Goal: Task Accomplishment & Management: Complete application form

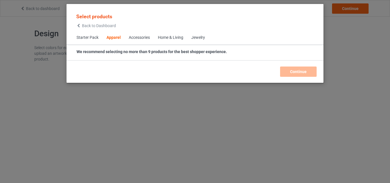
click at [171, 40] on div "Home & Living" at bounding box center [170, 38] width 25 height 6
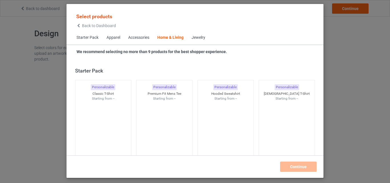
scroll to position [2576, 0]
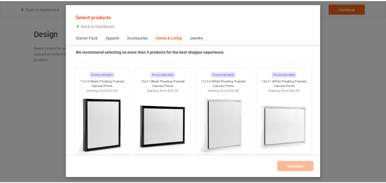
scroll to position [4086, 0]
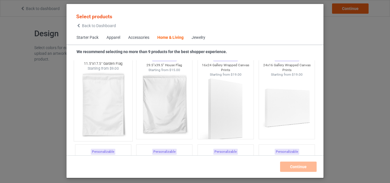
click at [119, 112] on img at bounding box center [103, 104] width 54 height 67
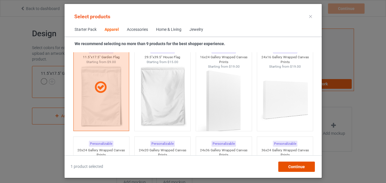
click at [298, 167] on span "Continue" at bounding box center [296, 167] width 17 height 5
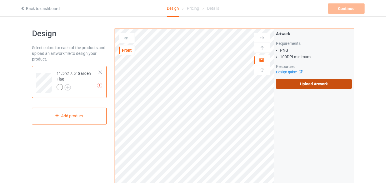
click at [316, 82] on label "Upload Artwork" at bounding box center [314, 84] width 76 height 10
click at [0, 0] on input "Upload Artwork" at bounding box center [0, 0] width 0 height 0
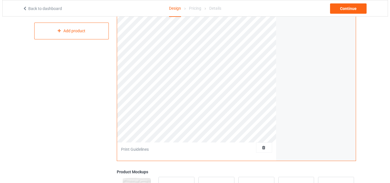
scroll to position [100, 0]
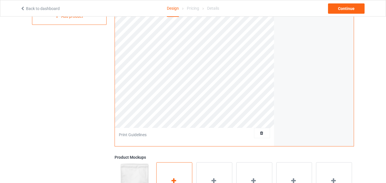
click at [181, 174] on div "Add mockup" at bounding box center [174, 184] width 36 height 45
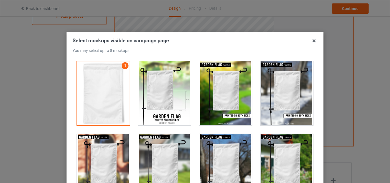
click at [171, 79] on div at bounding box center [164, 93] width 53 height 64
click at [234, 81] on div at bounding box center [225, 93] width 53 height 64
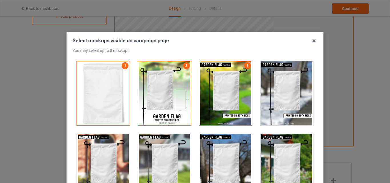
drag, startPoint x: 267, startPoint y: 79, endPoint x: 269, endPoint y: 117, distance: 37.8
click at [267, 79] on div at bounding box center [287, 93] width 53 height 64
click at [269, 152] on div at bounding box center [287, 166] width 53 height 64
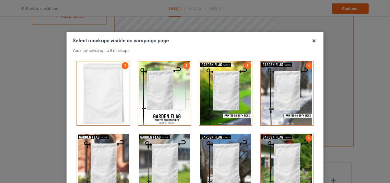
drag, startPoint x: 234, startPoint y: 157, endPoint x: 225, endPoint y: 160, distance: 10.1
click at [234, 158] on div at bounding box center [225, 166] width 53 height 64
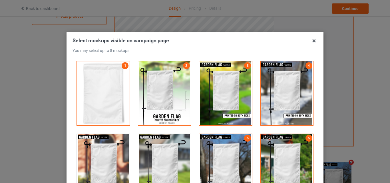
drag, startPoint x: 169, startPoint y: 160, endPoint x: 103, endPoint y: 157, distance: 65.8
click at [169, 160] on div at bounding box center [164, 166] width 53 height 64
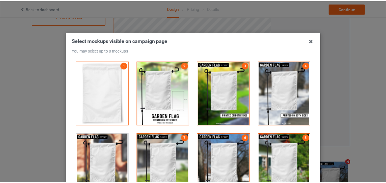
scroll to position [79, 0]
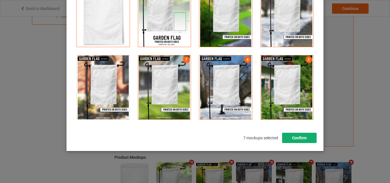
click at [308, 139] on button "Confirm" at bounding box center [299, 138] width 35 height 10
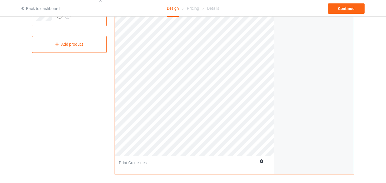
scroll to position [0, 0]
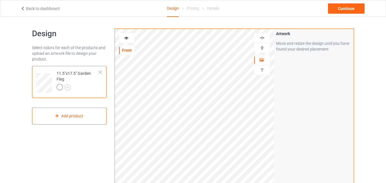
click at [264, 49] on img at bounding box center [261, 47] width 5 height 5
click at [263, 48] on img at bounding box center [261, 47] width 5 height 5
click at [263, 40] on img at bounding box center [261, 37] width 5 height 5
click at [263, 37] on img at bounding box center [261, 37] width 5 height 5
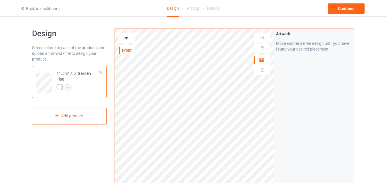
click at [263, 37] on img at bounding box center [261, 37] width 5 height 5
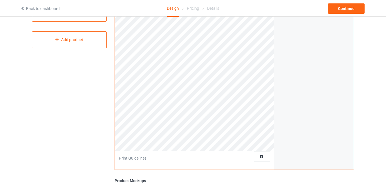
scroll to position [151, 0]
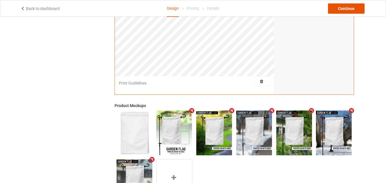
click at [344, 9] on div "Continue" at bounding box center [346, 8] width 37 height 10
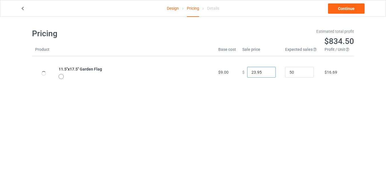
click at [265, 73] on input "23.95" at bounding box center [261, 72] width 29 height 11
click at [265, 73] on input "22.95" at bounding box center [261, 72] width 29 height 11
click at [265, 73] on input "21.95" at bounding box center [261, 72] width 29 height 11
click at [265, 73] on input "20.95" at bounding box center [261, 72] width 29 height 11
click at [265, 73] on input "19.95" at bounding box center [261, 72] width 29 height 11
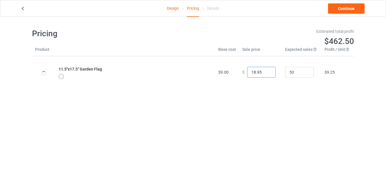
type input "18.95"
click at [265, 73] on input "18.95" at bounding box center [261, 72] width 29 height 11
click at [332, 13] on link "Continue" at bounding box center [346, 8] width 37 height 10
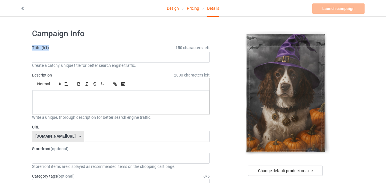
drag, startPoint x: 45, startPoint y: 45, endPoint x: 31, endPoint y: 45, distance: 14.0
click at [49, 74] on label "Description 2000 characters left" at bounding box center [42, 75] width 20 height 5
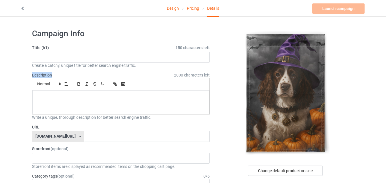
copy label "Description"
drag, startPoint x: 41, startPoint y: 126, endPoint x: 30, endPoint y: 126, distance: 10.3
copy label "URL"
click at [171, 55] on input "text" at bounding box center [121, 57] width 178 height 11
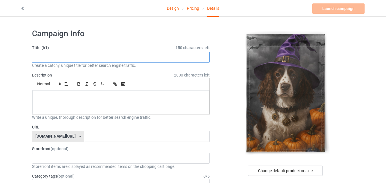
click at [166, 59] on input "text" at bounding box center [121, 57] width 178 height 11
paste input "Halloween English Springer Spaniel Garden"
type input "Halloween English Springer Spaniel Garden"
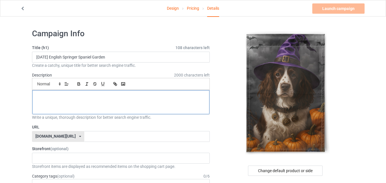
click at [89, 95] on p at bounding box center [121, 96] width 168 height 5
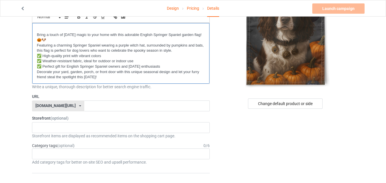
scroll to position [89, 0]
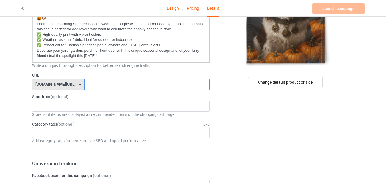
click at [170, 85] on input "text" at bounding box center [146, 84] width 125 height 11
paste input "prodogprint.com/english-springer-spaniel-halloween"
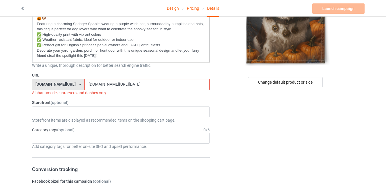
click at [103, 83] on input "prodogprint.com/english-springer-spaniel-halloween" at bounding box center [146, 84] width 125 height 11
drag, startPoint x: 111, startPoint y: 84, endPoint x: 75, endPoint y: 84, distance: 36.0
click at [75, 84] on div "prodogprint.com/ prodogprint.com/ teechip.com/ 6786f949f7e231002fbc974b 587d0d4…" at bounding box center [121, 84] width 178 height 11
click at [75, 84] on div "prodogprint.com/ prodogprint.com/ teechip.com/ 6786f949f7e231002fbc974b 587d0d4…" at bounding box center [58, 84] width 52 height 11
drag, startPoint x: 110, startPoint y: 84, endPoint x: 80, endPoint y: 85, distance: 29.4
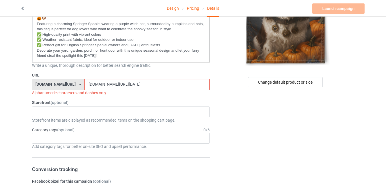
click at [84, 85] on input "prodogprint.com/english-springer-spaniel-halloween" at bounding box center [146, 84] width 125 height 11
click at [84, 84] on input "/english-springer-spaniel-halloween" at bounding box center [146, 84] width 125 height 11
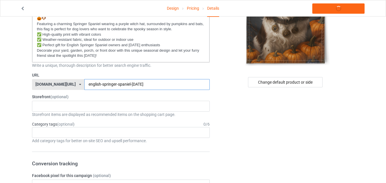
click at [156, 81] on input "english-springer-spaniel-halloween" at bounding box center [146, 84] width 125 height 11
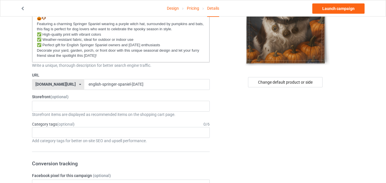
click at [79, 84] on icon at bounding box center [80, 84] width 2 height 3
click at [159, 86] on input "english-springer-spaniel-halloween" at bounding box center [146, 84] width 125 height 11
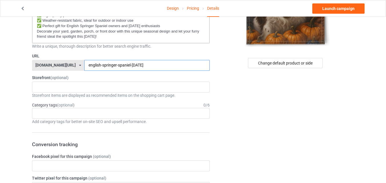
scroll to position [115, 0]
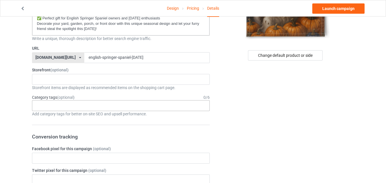
click at [197, 108] on div "Age > [DEMOGRAPHIC_DATA] > 1 Age > [DEMOGRAPHIC_DATA] Months > 1 Month Age > [D…" at bounding box center [121, 105] width 178 height 11
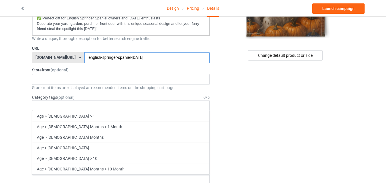
click at [149, 60] on input "english-springer-spaniel-halloween" at bounding box center [146, 57] width 125 height 11
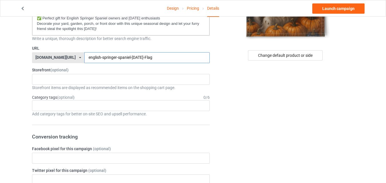
click at [143, 57] on input "english-springer-spaniel-halloween-Flag" at bounding box center [146, 57] width 125 height 11
click at [158, 59] on input "english-springer-spaniel-halloween-flag" at bounding box center [146, 57] width 125 height 11
type input "english-springer-spaniel-halloween-flag"
click at [148, 103] on div "Age > [DEMOGRAPHIC_DATA] > 1 Age > [DEMOGRAPHIC_DATA] Months > 1 Month Age > [D…" at bounding box center [121, 105] width 178 height 11
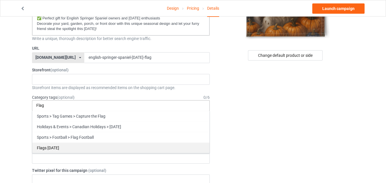
type input "Flag"
click at [48, 145] on div "Flags [DATE]" at bounding box center [120, 148] width 177 height 11
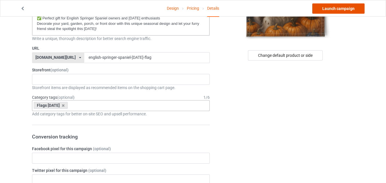
click at [347, 11] on link "Launch campaign" at bounding box center [338, 8] width 52 height 10
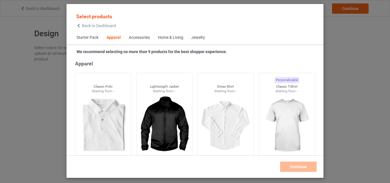
click at [183, 37] on div "Home & Living" at bounding box center [170, 38] width 25 height 6
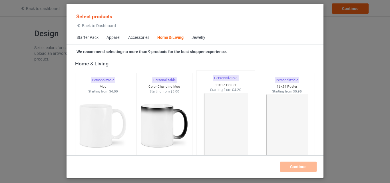
click at [232, 129] on img at bounding box center [226, 126] width 54 height 67
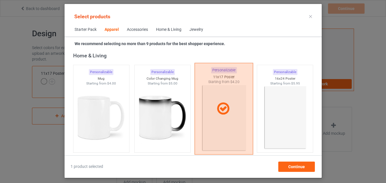
click at [227, 127] on div at bounding box center [223, 109] width 59 height 92
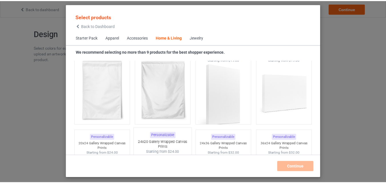
scroll to position [4108, 0]
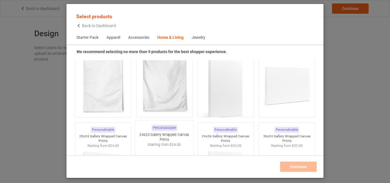
drag, startPoint x: 95, startPoint y: 108, endPoint x: 167, endPoint y: 123, distance: 72.8
click at [96, 108] on img at bounding box center [103, 82] width 51 height 64
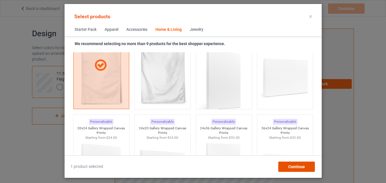
click at [300, 165] on span "Continue" at bounding box center [296, 167] width 17 height 5
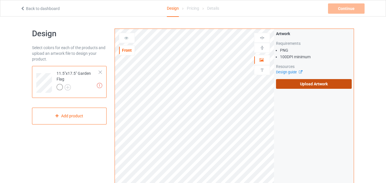
click at [303, 84] on label "Upload Artwork" at bounding box center [314, 84] width 76 height 10
click at [0, 0] on input "Upload Artwork" at bounding box center [0, 0] width 0 height 0
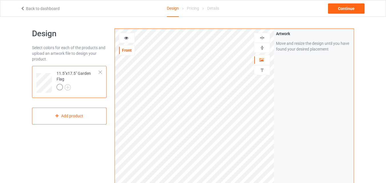
click at [259, 47] on div at bounding box center [261, 47] width 15 height 5
click at [260, 38] on img at bounding box center [261, 37] width 5 height 5
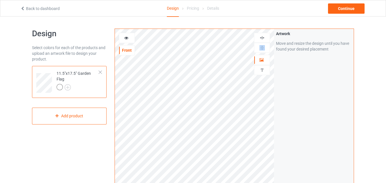
click at [260, 38] on img at bounding box center [261, 37] width 5 height 5
click at [260, 37] on img at bounding box center [261, 37] width 5 height 5
click at [123, 36] on div at bounding box center [126, 38] width 15 height 6
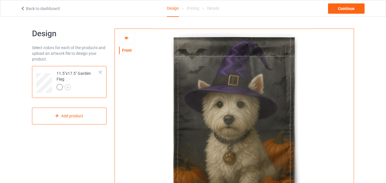
click at [121, 37] on div at bounding box center [126, 38] width 15 height 6
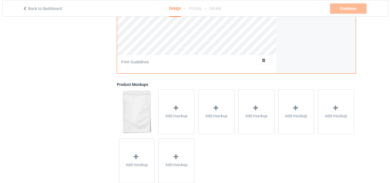
scroll to position [185, 0]
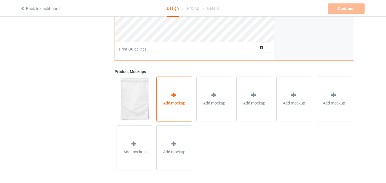
click at [183, 103] on span "Add mockup" at bounding box center [174, 103] width 22 height 6
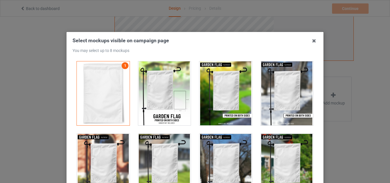
drag, startPoint x: 174, startPoint y: 100, endPoint x: 197, endPoint y: 91, distance: 24.3
click at [183, 96] on div at bounding box center [164, 93] width 53 height 64
click at [205, 89] on div at bounding box center [225, 93] width 53 height 64
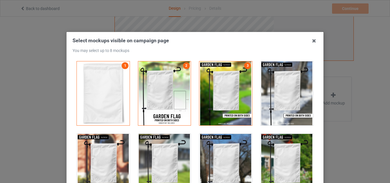
drag, startPoint x: 263, startPoint y: 81, endPoint x: 278, endPoint y: 156, distance: 76.9
click at [263, 81] on div at bounding box center [287, 93] width 53 height 64
click at [280, 164] on div at bounding box center [287, 166] width 53 height 64
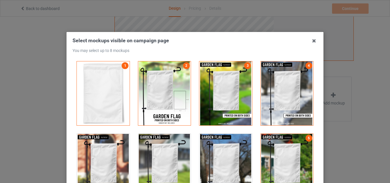
click at [215, 164] on div at bounding box center [225, 166] width 53 height 64
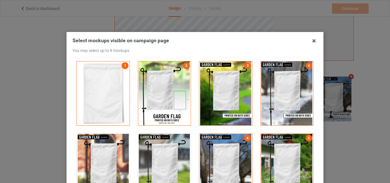
click at [179, 163] on div at bounding box center [164, 166] width 53 height 64
click at [85, 154] on div at bounding box center [103, 166] width 53 height 64
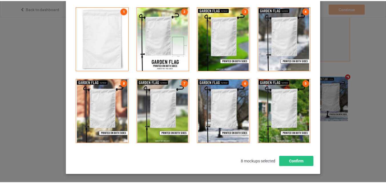
scroll to position [67, 0]
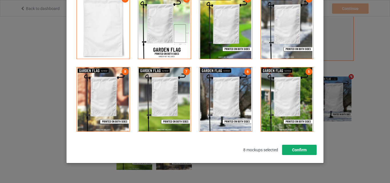
click at [282, 149] on button "Confirm" at bounding box center [299, 150] width 35 height 10
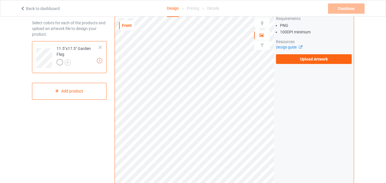
scroll to position [0, 0]
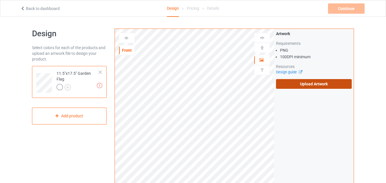
click at [309, 84] on label "Upload Artwork" at bounding box center [314, 84] width 76 height 10
click at [0, 0] on input "Upload Artwork" at bounding box center [0, 0] width 0 height 0
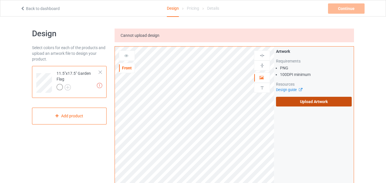
click at [279, 100] on label "Upload Artwork" at bounding box center [314, 102] width 76 height 10
click at [0, 0] on input "Upload Artwork" at bounding box center [0, 0] width 0 height 0
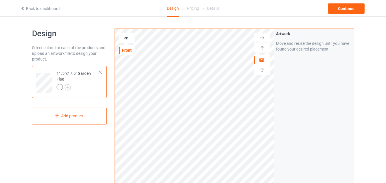
click at [263, 47] on img at bounding box center [261, 47] width 5 height 5
drag, startPoint x: 263, startPoint y: 47, endPoint x: 262, endPoint y: 39, distance: 7.2
click at [263, 46] on img at bounding box center [261, 47] width 5 height 5
click at [262, 37] on img at bounding box center [261, 37] width 5 height 5
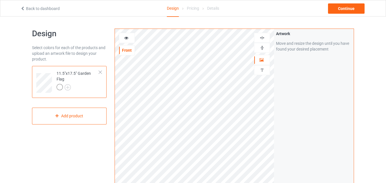
click at [262, 37] on img at bounding box center [261, 37] width 5 height 5
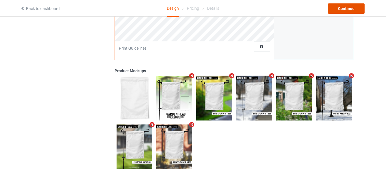
click at [334, 11] on div "Continue" at bounding box center [346, 8] width 37 height 10
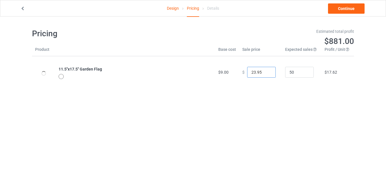
click at [266, 73] on input "23.95" at bounding box center [261, 72] width 29 height 11
click at [266, 73] on input "20.95" at bounding box center [261, 72] width 29 height 11
click at [266, 73] on input "19.95" at bounding box center [261, 72] width 29 height 11
type input "18.95"
click at [266, 73] on input "18.95" at bounding box center [261, 72] width 29 height 11
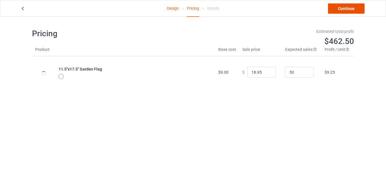
click at [338, 7] on link "Continue" at bounding box center [346, 8] width 37 height 10
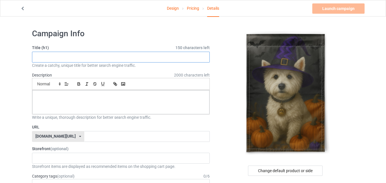
click at [161, 55] on input "text" at bounding box center [121, 57] width 178 height 11
paste input "Westie [DATE] Garden Flag"
drag, startPoint x: 94, startPoint y: 55, endPoint x: 83, endPoint y: 56, distance: 11.2
click at [83, 56] on input "Westie [DATE] Garden Flag" at bounding box center [121, 57] width 178 height 11
click at [92, 57] on input "Westie [DATE] Garden" at bounding box center [121, 57] width 178 height 11
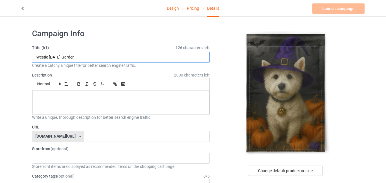
click at [92, 57] on input "Westie [DATE] Garden" at bounding box center [121, 57] width 178 height 11
paste input "Flag"
type input "Westie [DATE] Garden"
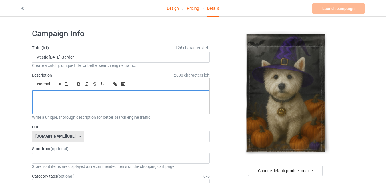
click at [134, 107] on div at bounding box center [120, 102] width 177 height 24
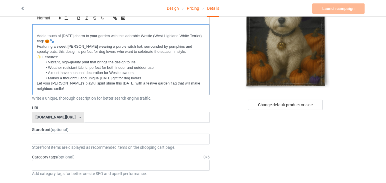
scroll to position [79, 0]
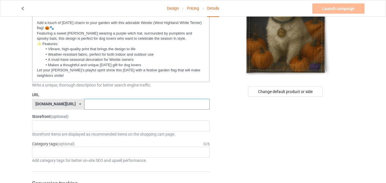
click at [119, 103] on input "text" at bounding box center [146, 104] width 125 height 11
paste input "westie-[DATE]-garden-flag"
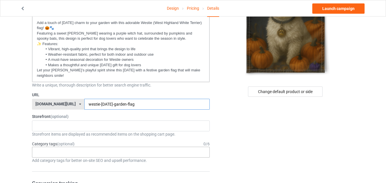
type input "westie-[DATE]-garden-flag"
click at [174, 153] on div "Age > [DEMOGRAPHIC_DATA] > 1 Age > [DEMOGRAPHIC_DATA] Months > 1 Month Age > [D…" at bounding box center [121, 152] width 178 height 11
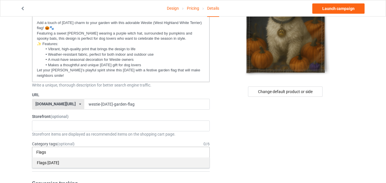
type input "Flags"
click at [78, 162] on div "Flags [DATE]" at bounding box center [120, 162] width 177 height 11
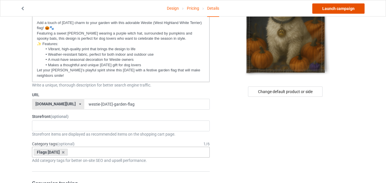
click at [335, 9] on link "Launch campaign" at bounding box center [338, 8] width 52 height 10
